Goal: Transaction & Acquisition: Purchase product/service

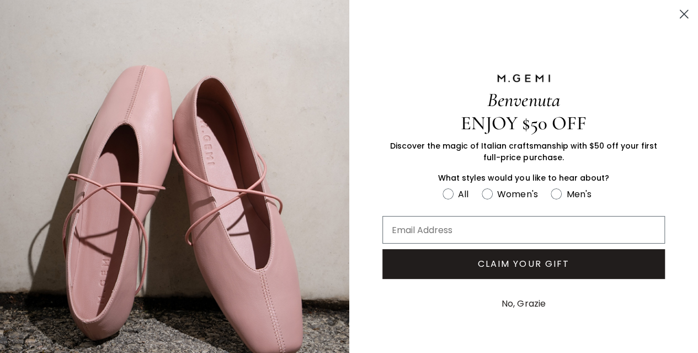
click at [121, 51] on img "FULLSCREEN Form" at bounding box center [174, 195] width 349 height 391
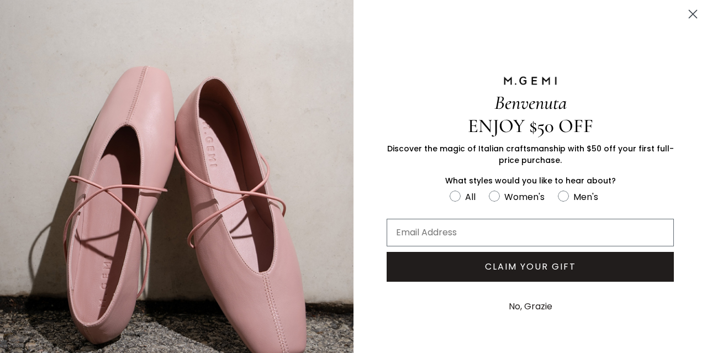
click at [683, 13] on circle "Close dialog" at bounding box center [692, 14] width 18 height 18
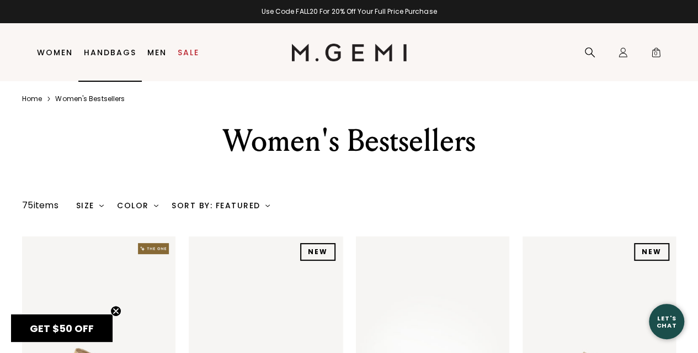
click at [116, 52] on link "Handbags" at bounding box center [110, 52] width 52 height 9
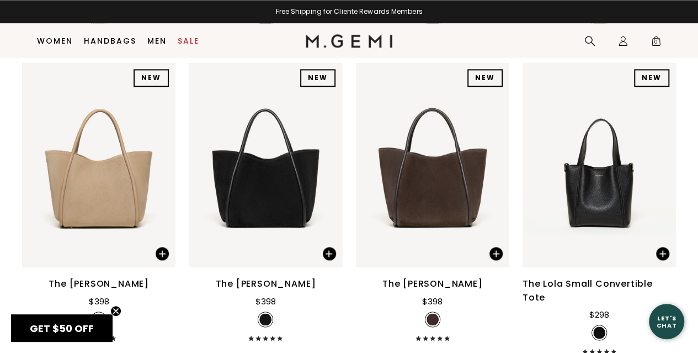
scroll to position [308, 0]
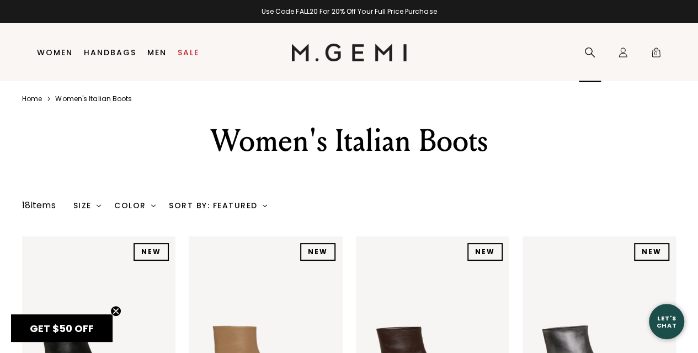
click at [584, 50] on div "Search" at bounding box center [590, 53] width 22 height 58
click at [590, 50] on icon at bounding box center [590, 52] width 11 height 11
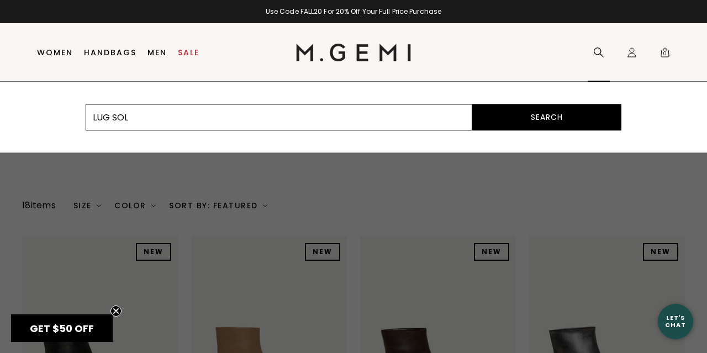
type input "LUG SOLE"
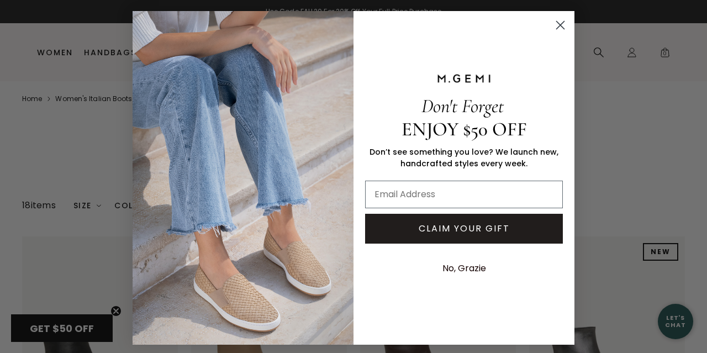
click at [556, 23] on icon "Close dialog" at bounding box center [560, 26] width 8 height 8
